Goal: Communication & Community: Participate in discussion

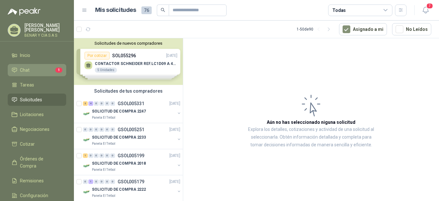
click at [41, 71] on li "Chat 1" at bounding box center [37, 70] width 51 height 7
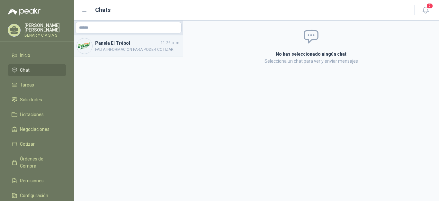
click at [155, 44] on h4 "Panela El Trébol" at bounding box center [127, 43] width 64 height 7
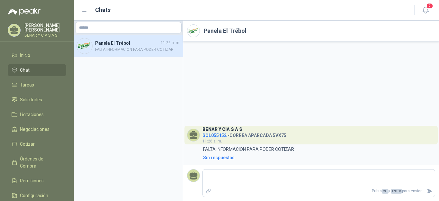
click at [40, 67] on li "Chat" at bounding box center [37, 70] width 51 height 7
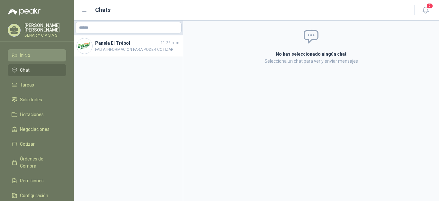
click at [42, 54] on li "Inicio" at bounding box center [37, 55] width 51 height 7
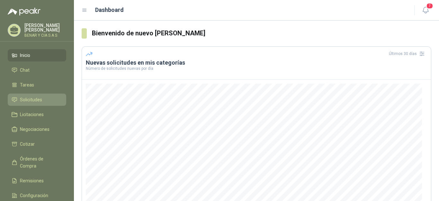
click at [47, 99] on li "Solicitudes" at bounding box center [37, 99] width 51 height 7
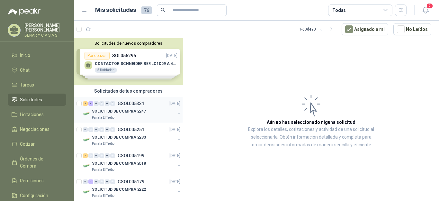
click at [132, 108] on div "SOLICITUD DE COMPRA 2247" at bounding box center [133, 111] width 83 height 8
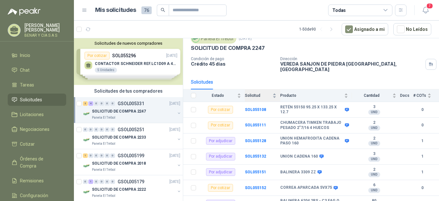
scroll to position [30, 0]
